Goal: Information Seeking & Learning: Learn about a topic

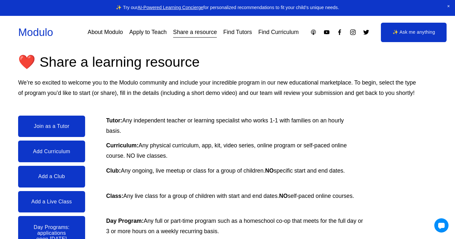
scroll to position [59, 0]
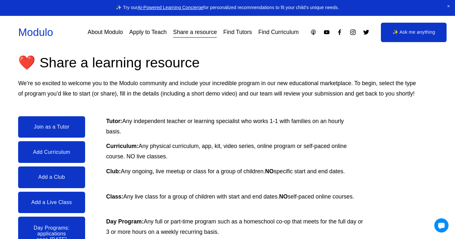
click at [245, 34] on link "Find Tutors" at bounding box center [237, 32] width 28 height 11
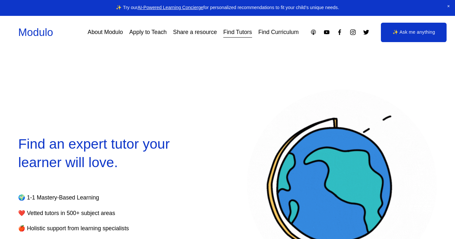
select select "**"
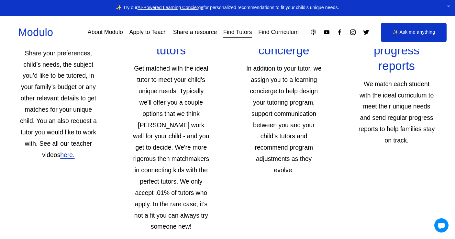
scroll to position [1078, 0]
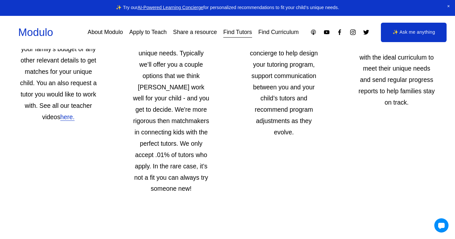
click at [164, 33] on link "Apply to Teach" at bounding box center [148, 32] width 38 height 11
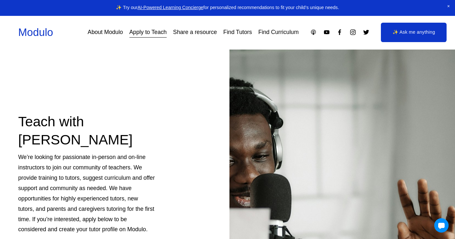
scroll to position [198, 0]
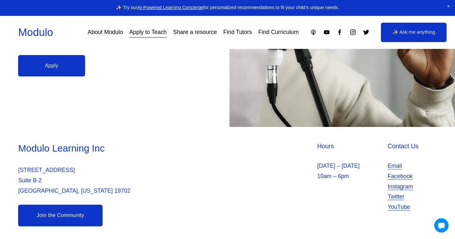
click at [84, 219] on link "Join the Community" at bounding box center [60, 216] width 84 height 22
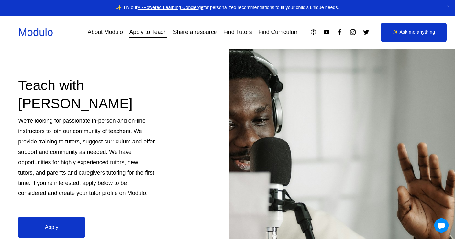
scroll to position [0, 0]
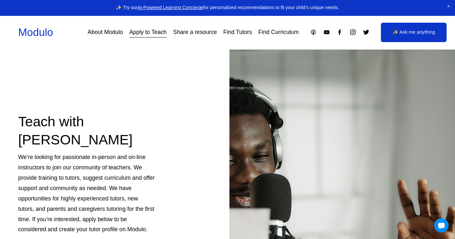
click at [115, 35] on link "About Modulo" at bounding box center [105, 32] width 35 height 11
